Goal: Find specific page/section: Find specific page/section

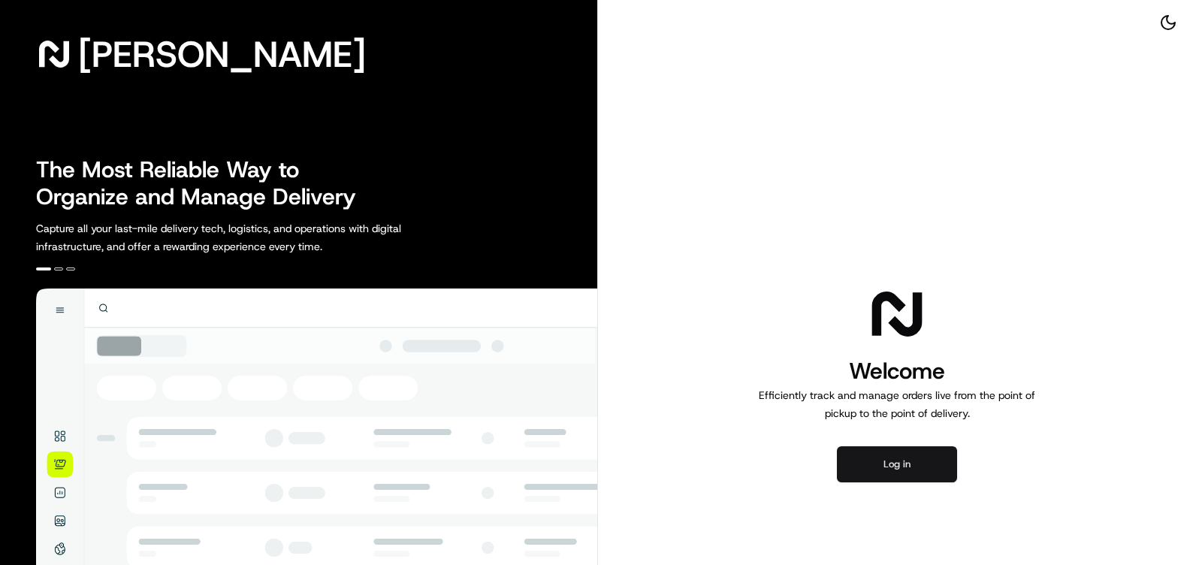
click at [900, 458] on button "Log in" at bounding box center [897, 464] width 120 height 36
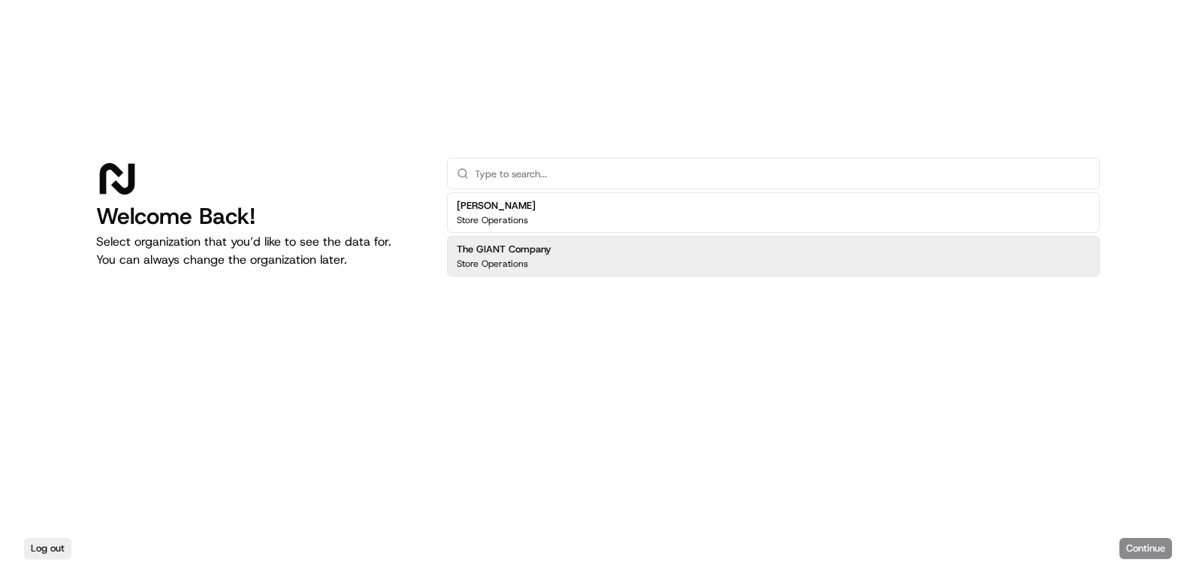
click at [528, 265] on div "Store Operations" at bounding box center [504, 264] width 95 height 12
click at [1141, 544] on button "Continue" at bounding box center [1146, 548] width 53 height 21
